Goal: Ask a question: Seek information or help from site administrators or community

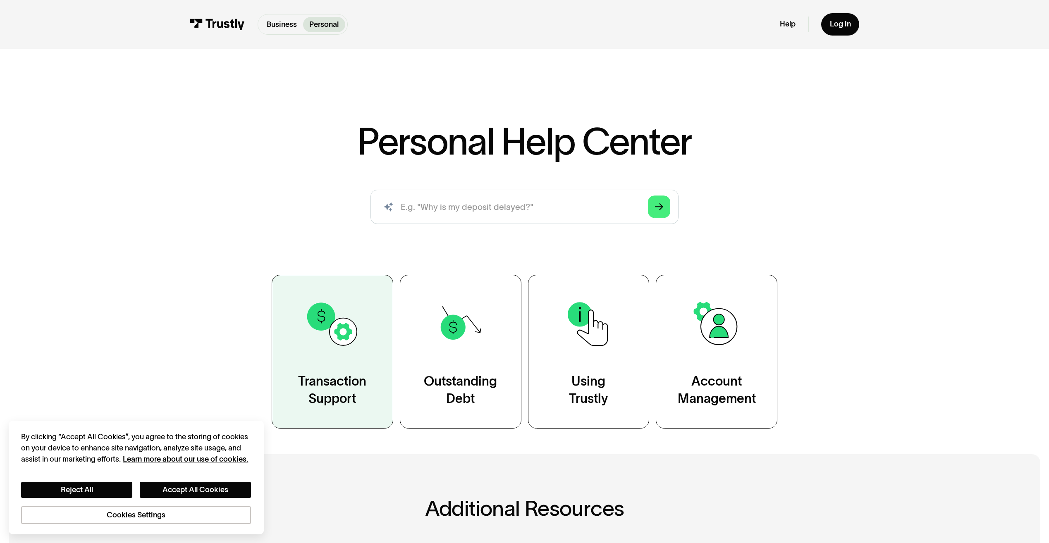
click at [312, 396] on div "Transaction Support" at bounding box center [332, 390] width 68 height 34
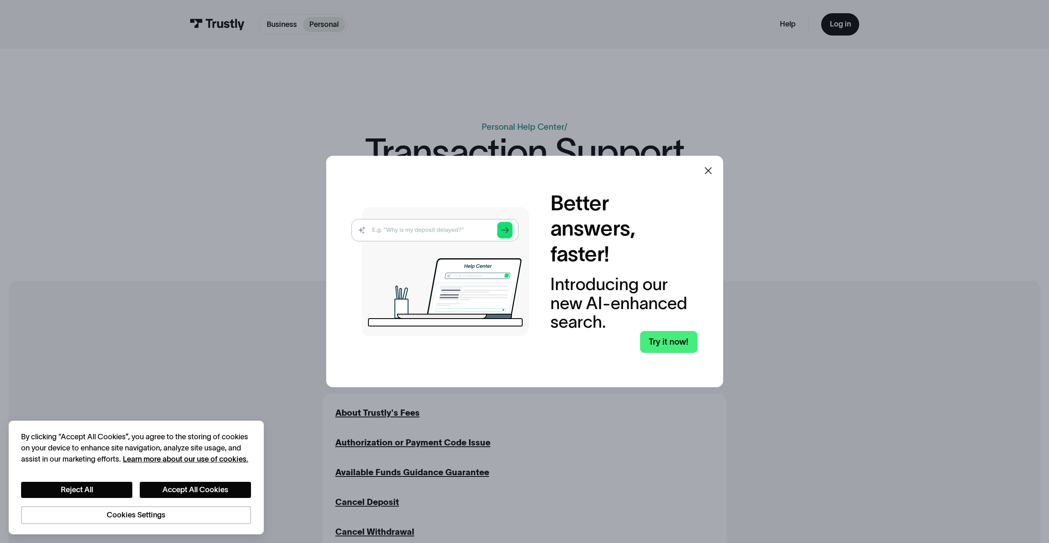
click at [713, 168] on icon at bounding box center [708, 171] width 10 height 10
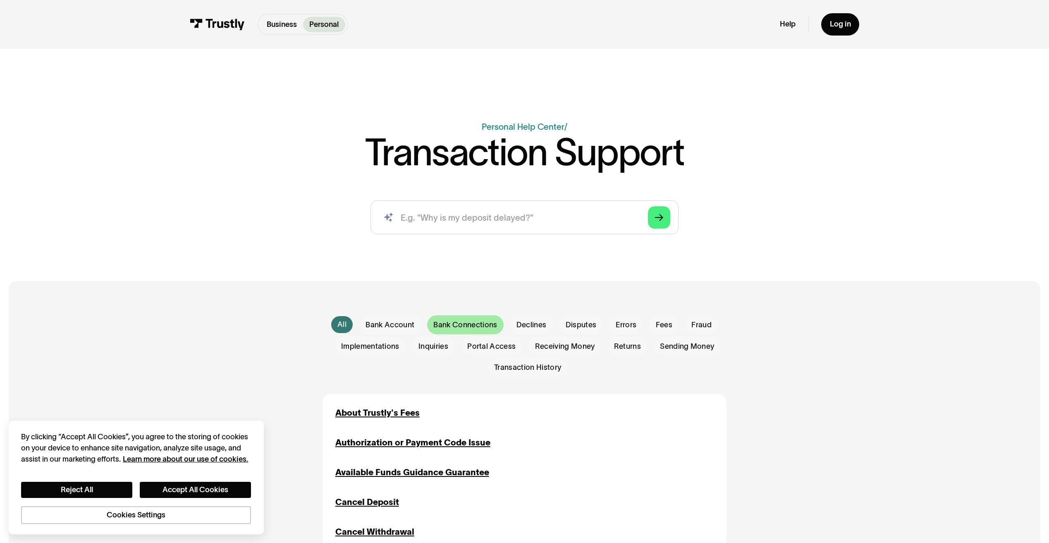
click at [467, 320] on div "Email Form" at bounding box center [465, 324] width 76 height 19
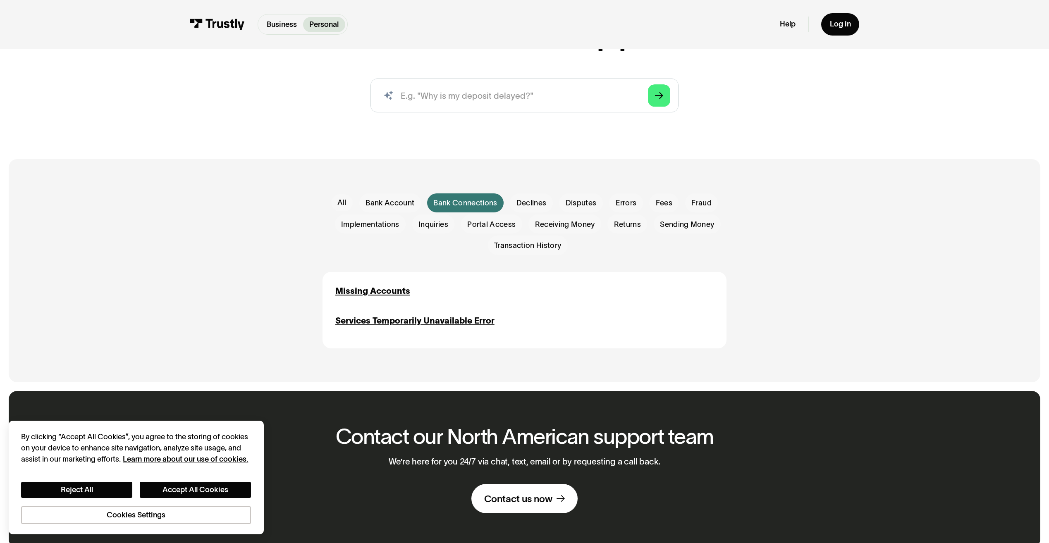
scroll to position [124, 0]
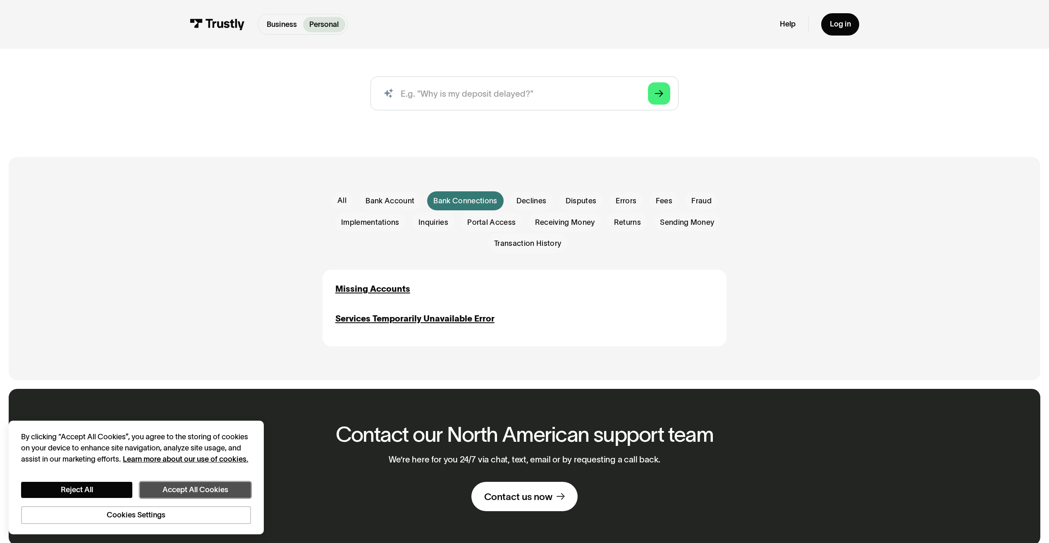
click at [193, 489] on button "Accept All Cookies" at bounding box center [195, 490] width 111 height 16
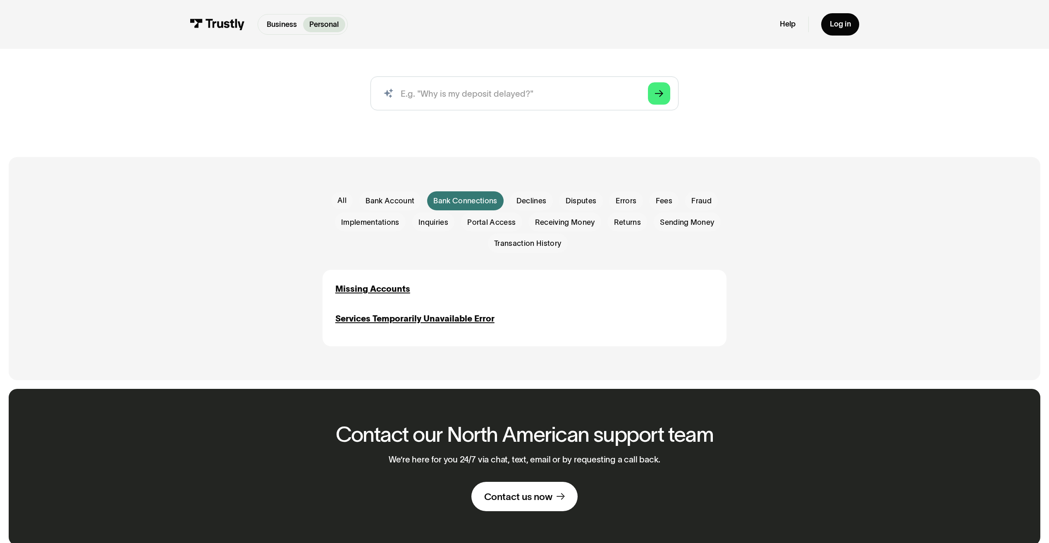
scroll to position [289, 0]
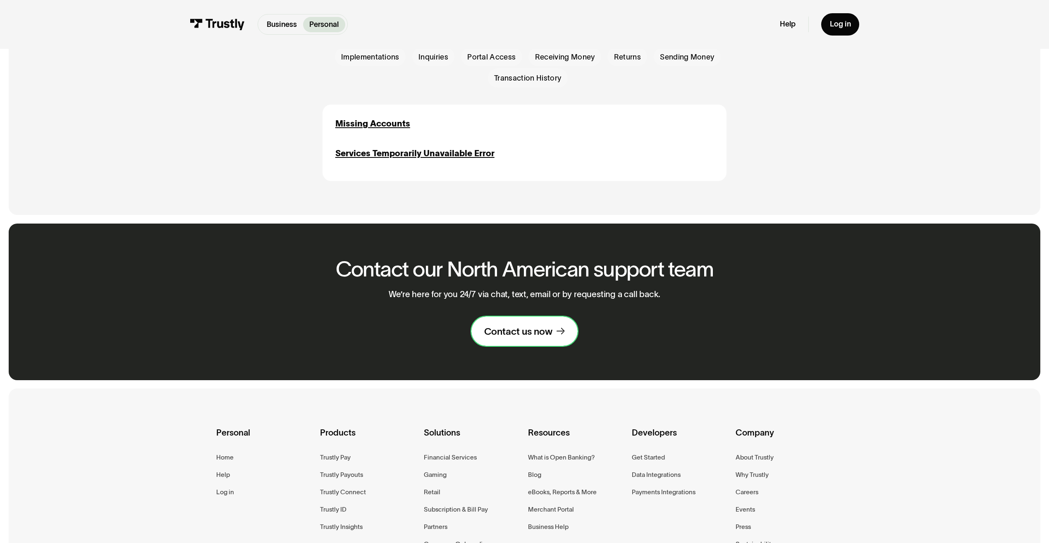
click at [535, 336] on div "Contact us now" at bounding box center [518, 331] width 68 height 12
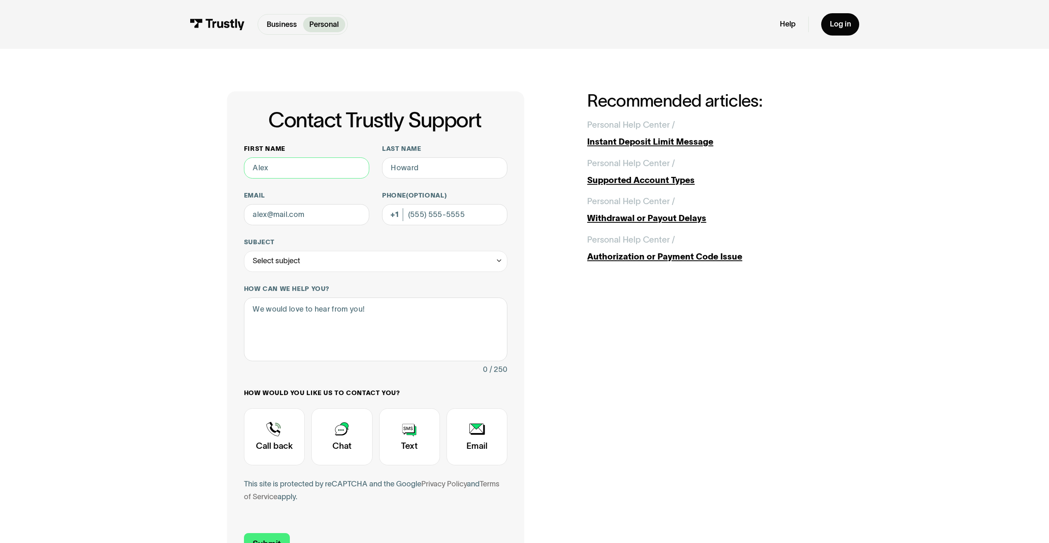
click at [309, 177] on input "First name" at bounding box center [306, 167] width 125 height 21
type input "[PERSON_NAME]"
type input "[EMAIL_ADDRESS][DOMAIN_NAME]"
click at [354, 267] on div "Select subject" at bounding box center [376, 261] width 264 height 21
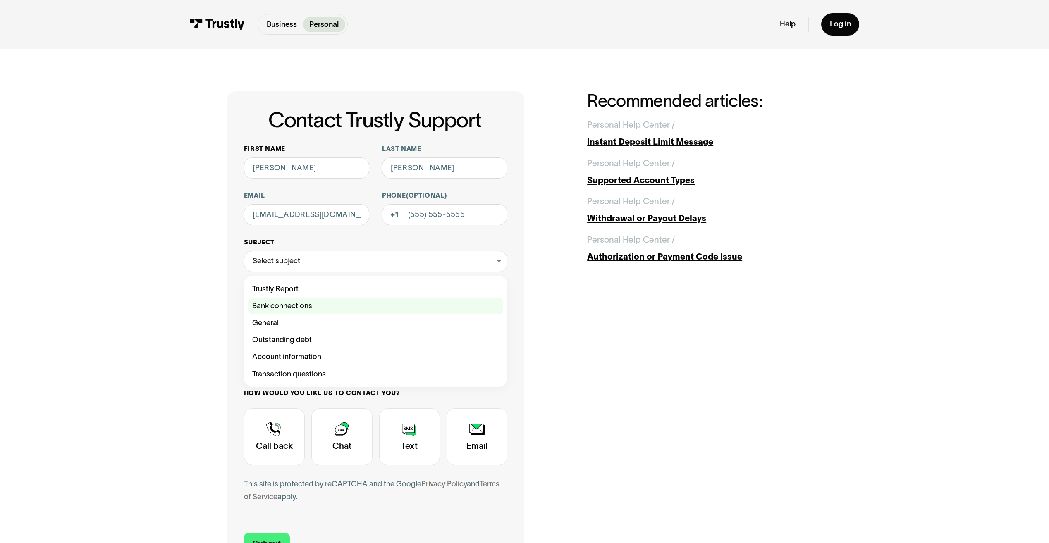
click at [317, 308] on div "Contact Trustly Support" at bounding box center [375, 306] width 255 height 17
type input "**********"
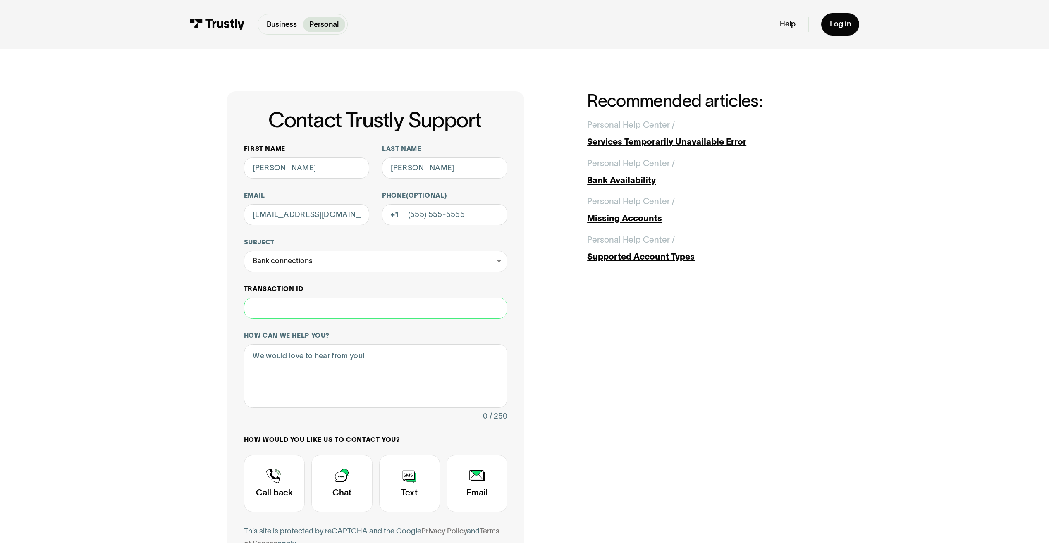
click at [313, 310] on input "Transaction ID" at bounding box center [376, 308] width 264 height 21
type input "**"
click at [332, 274] on div "**********" at bounding box center [376, 354] width 264 height 418
click at [334, 267] on div "Bank connections" at bounding box center [376, 261] width 264 height 21
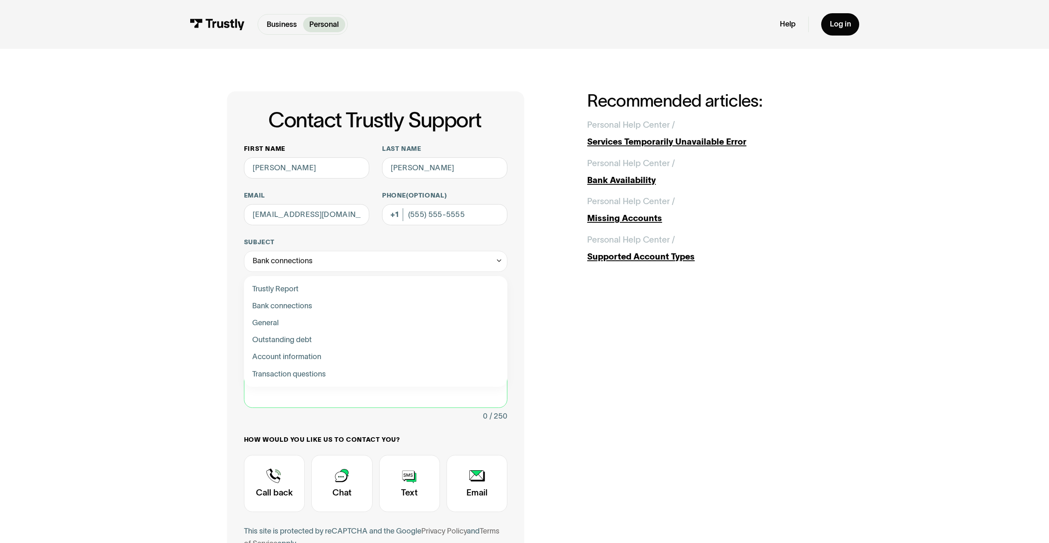
click at [348, 404] on textarea "How can we help you?" at bounding box center [376, 376] width 264 height 64
click at [346, 384] on textarea "How can we help you?" at bounding box center [376, 376] width 264 height 64
click at [339, 360] on textarea "Hello - I'm trying" at bounding box center [376, 376] width 264 height 64
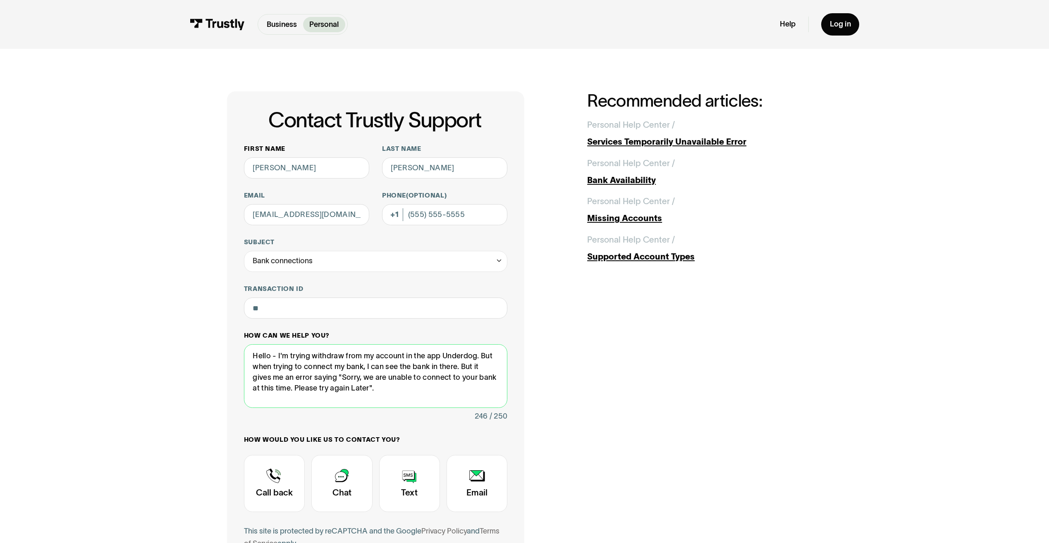
click at [386, 390] on textarea "Hello - I'm trying withdraw from my account in the app Underdog. But when tryin…" at bounding box center [376, 376] width 264 height 64
type textarea "Hello - I'm trying withdraw from my account in the app Underdog. But when tryin…"
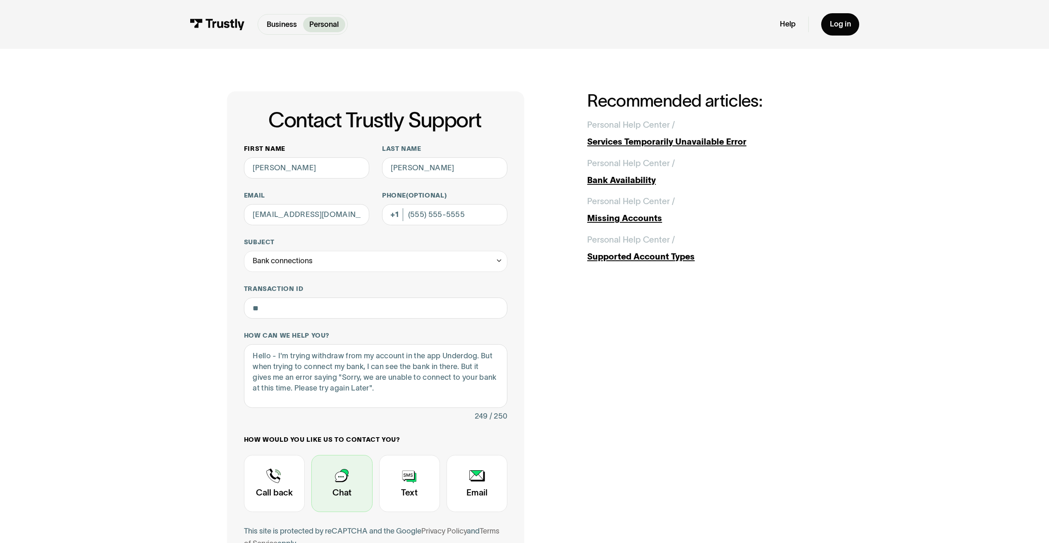
click at [329, 484] on div "Contact Trustly Support" at bounding box center [341, 483] width 61 height 57
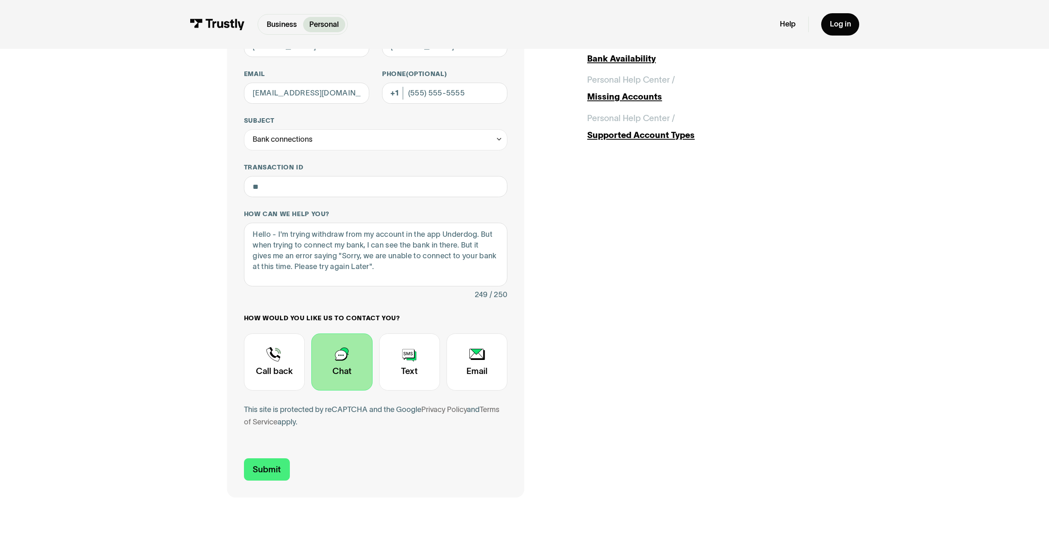
scroll to position [124, 0]
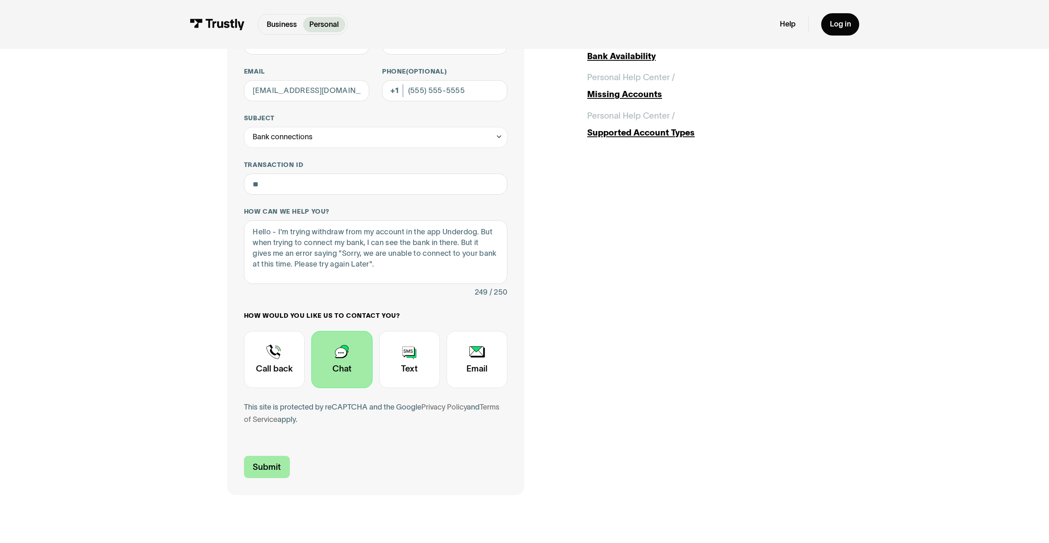
click at [279, 469] on input "Submit" at bounding box center [267, 467] width 46 height 22
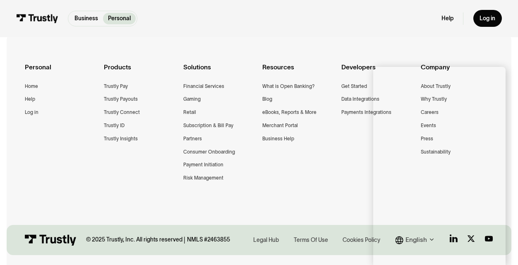
scroll to position [207, 0]
